Goal: Find specific page/section: Find specific page/section

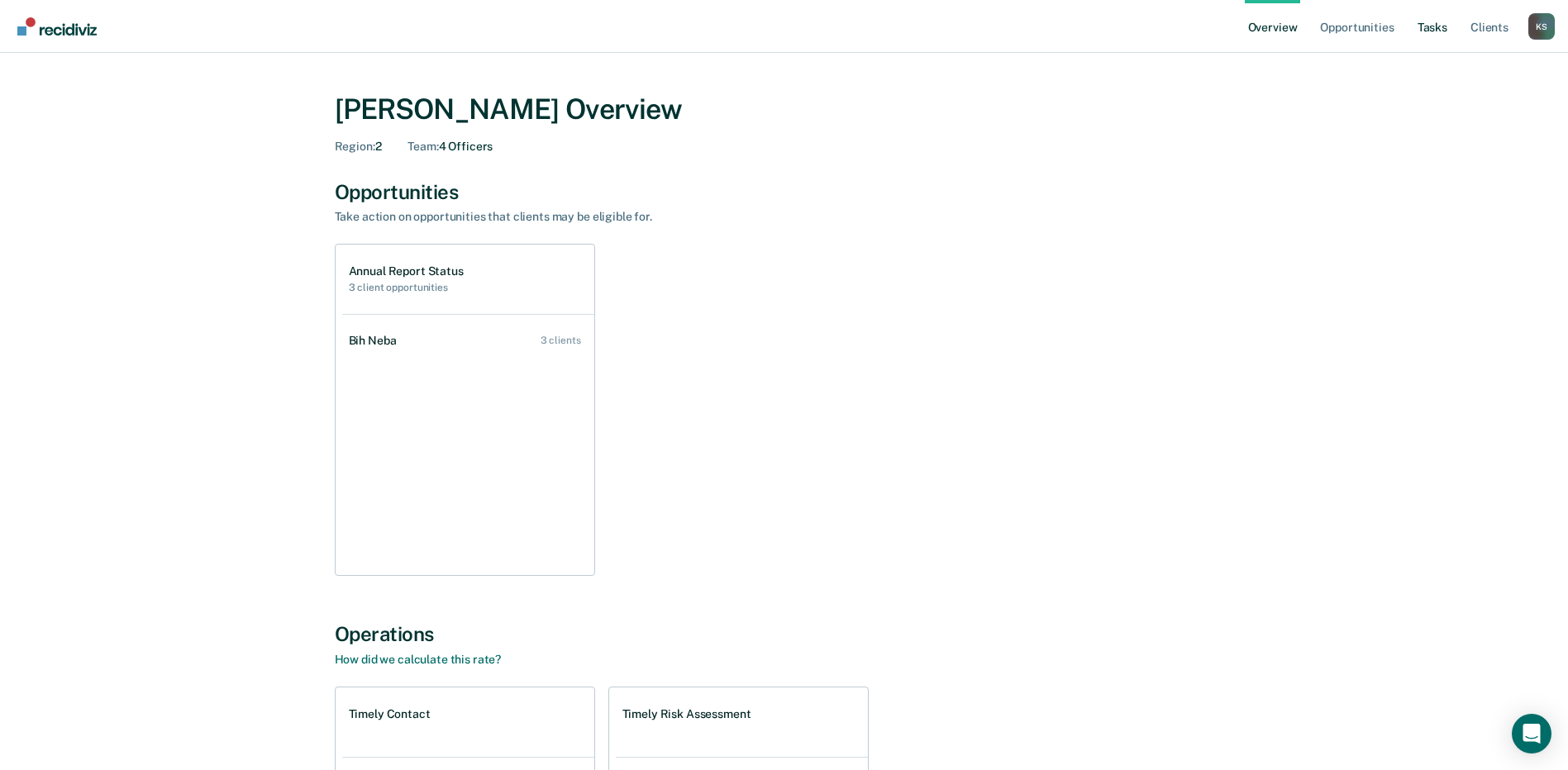
click at [1438, 28] on link "Tasks" at bounding box center [1433, 26] width 37 height 53
